Goal: Task Accomplishment & Management: Manage account settings

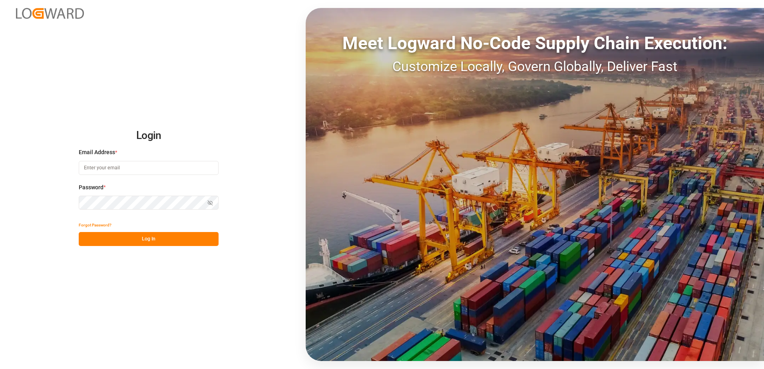
click at [148, 172] on input at bounding box center [149, 168] width 140 height 14
type input "[PERSON_NAME][EMAIL_ADDRESS][PERSON_NAME][DOMAIN_NAME]"
click at [129, 239] on button "Log In" at bounding box center [149, 239] width 140 height 14
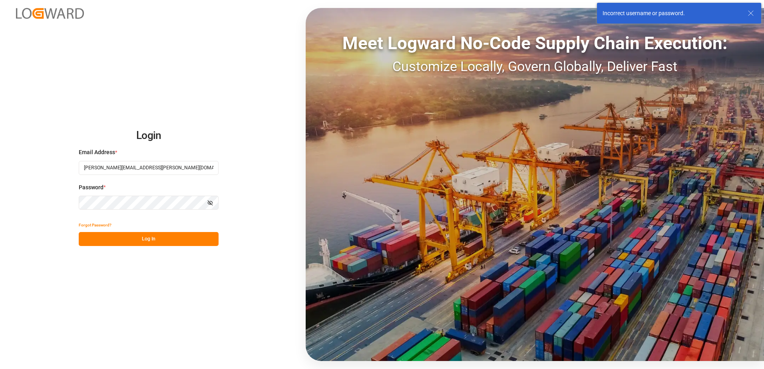
click at [64, 201] on div "Login Email Address * [PERSON_NAME][EMAIL_ADDRESS][PERSON_NAME][DOMAIN_NAME] Pa…" at bounding box center [382, 184] width 764 height 369
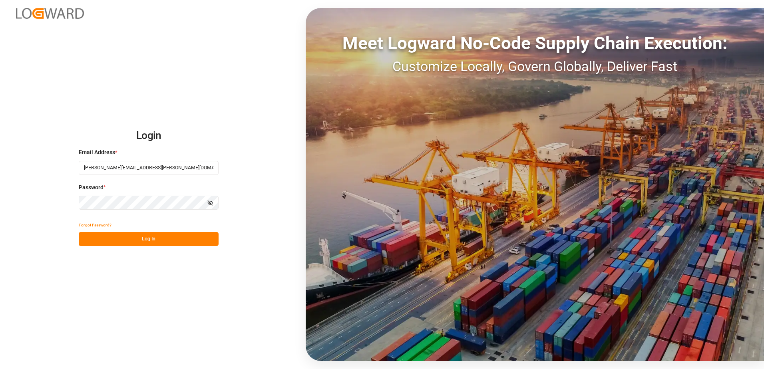
click at [109, 235] on button "Log In" at bounding box center [149, 239] width 140 height 14
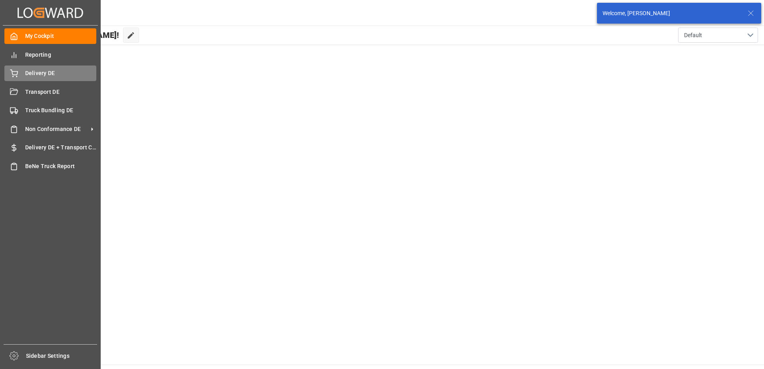
click at [28, 69] on div "Delivery DE Delivery DE" at bounding box center [50, 74] width 92 height 16
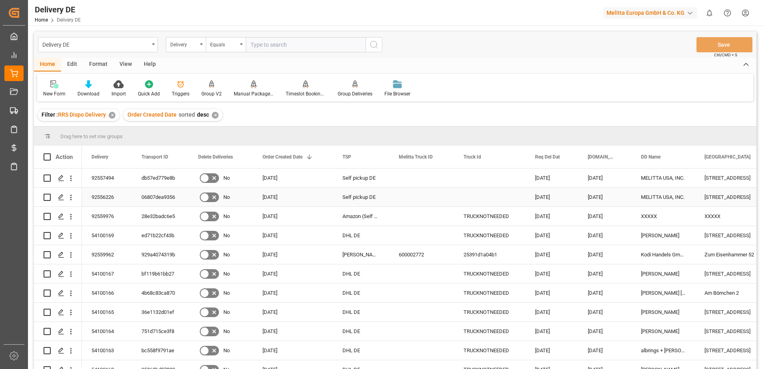
click at [100, 195] on div "92556226" at bounding box center [107, 197] width 50 height 19
click at [143, 196] on div "06807dea9356" at bounding box center [160, 197] width 57 height 19
click at [91, 175] on div "92557494" at bounding box center [107, 178] width 50 height 19
click at [143, 179] on div "db57ed779e8b" at bounding box center [160, 178] width 57 height 19
